Goal: Find specific page/section: Find specific page/section

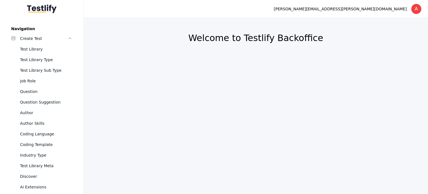
scroll to position [161, 0]
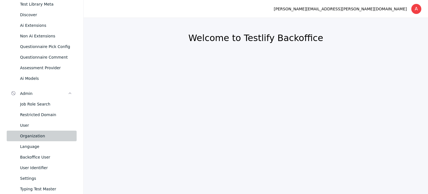
click at [38, 139] on link "Organization" at bounding box center [42, 135] width 70 height 11
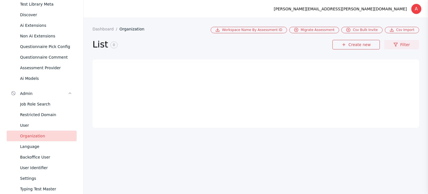
click at [398, 43] on icon at bounding box center [396, 44] width 4 height 4
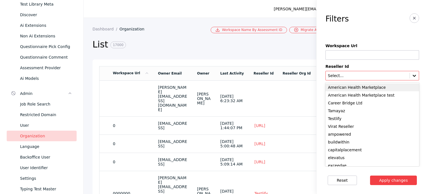
click at [412, 74] on icon at bounding box center [415, 76] width 6 height 6
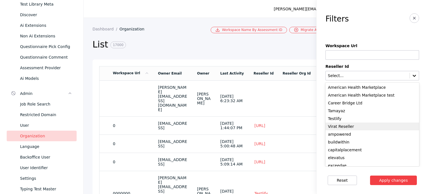
click at [340, 128] on div "Virat Reseller" at bounding box center [373, 126] width 94 height 8
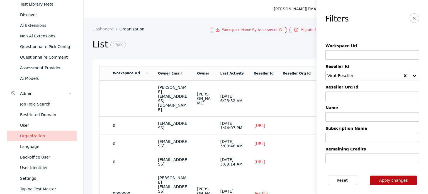
click at [399, 178] on button "Apply changes" at bounding box center [393, 179] width 47 height 9
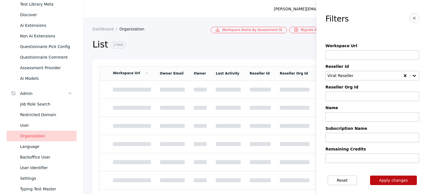
click at [399, 178] on button "Apply changes" at bounding box center [393, 179] width 47 height 9
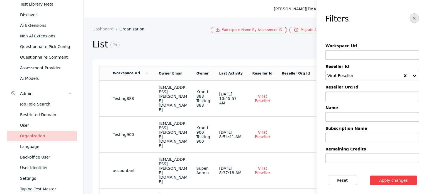
click at [412, 18] on icon "button" at bounding box center [414, 18] width 4 height 4
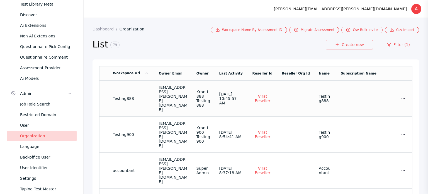
click at [304, 99] on td at bounding box center [295, 98] width 37 height 36
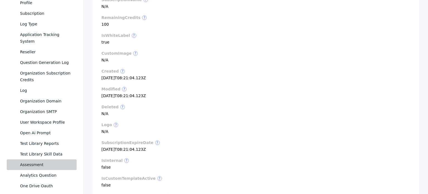
scroll to position [365, 0]
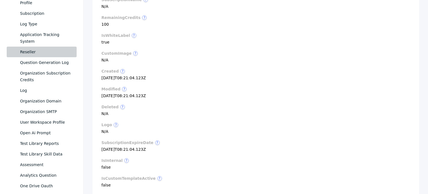
click at [30, 50] on div "Reseller" at bounding box center [46, 52] width 52 height 7
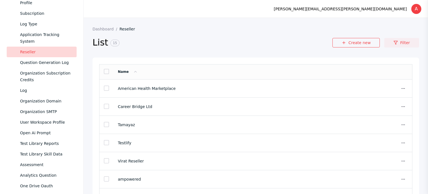
click at [404, 45] on link "Filter" at bounding box center [401, 42] width 35 height 9
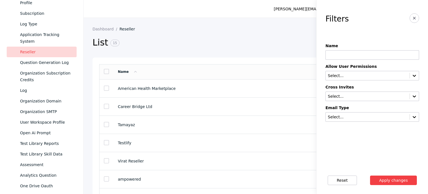
click at [223, 56] on section "List 15" at bounding box center [213, 47] width 240 height 22
click at [166, 161] on section "Virat Reseller" at bounding box center [247, 161] width 259 height 4
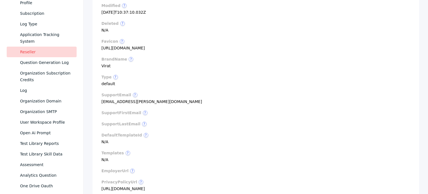
scroll to position [164, 0]
